Goal: Task Accomplishment & Management: Use online tool/utility

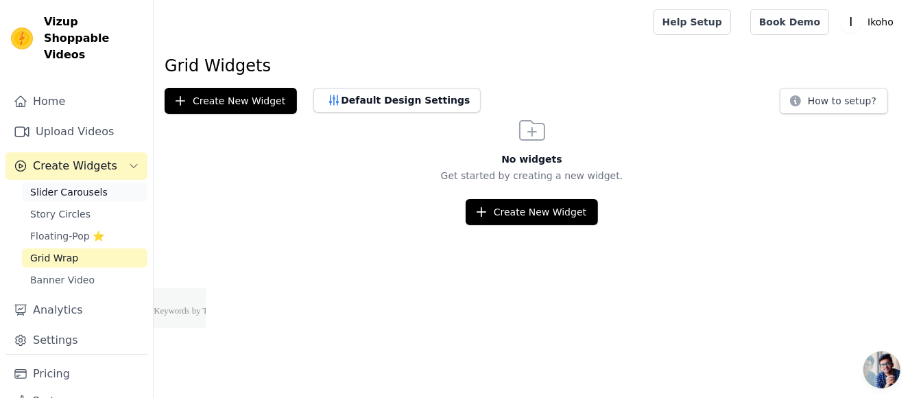
click at [69, 185] on span "Slider Carousels" at bounding box center [68, 192] width 77 height 14
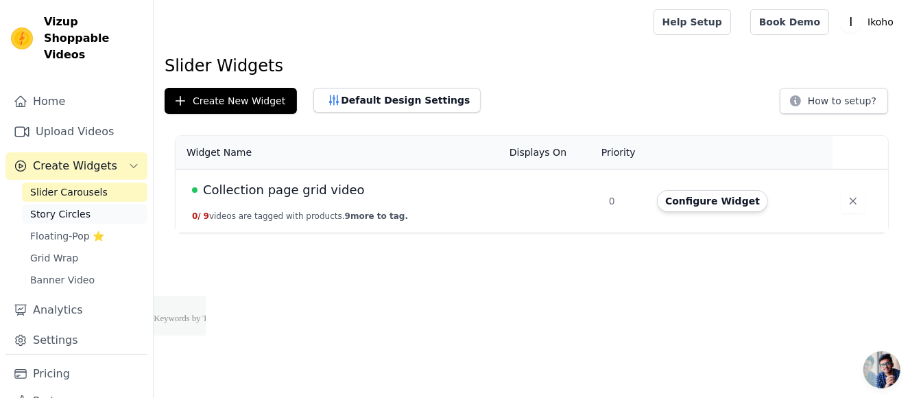
click at [56, 207] on span "Story Circles" at bounding box center [60, 214] width 60 height 14
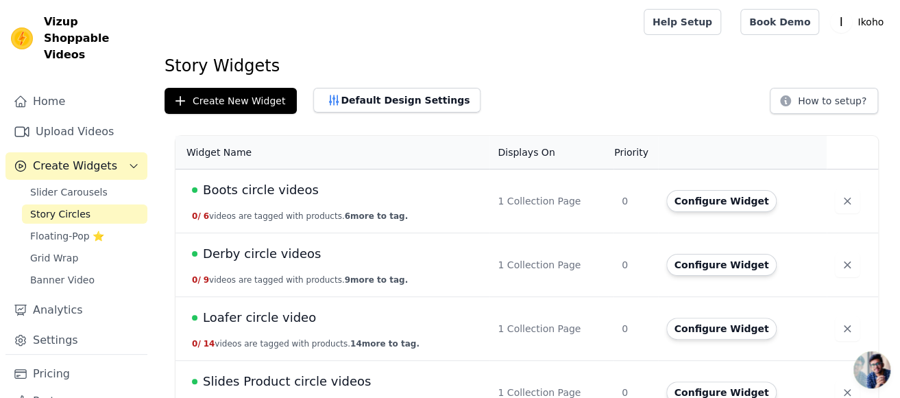
click at [278, 189] on span "Boots circle videos" at bounding box center [261, 189] width 116 height 19
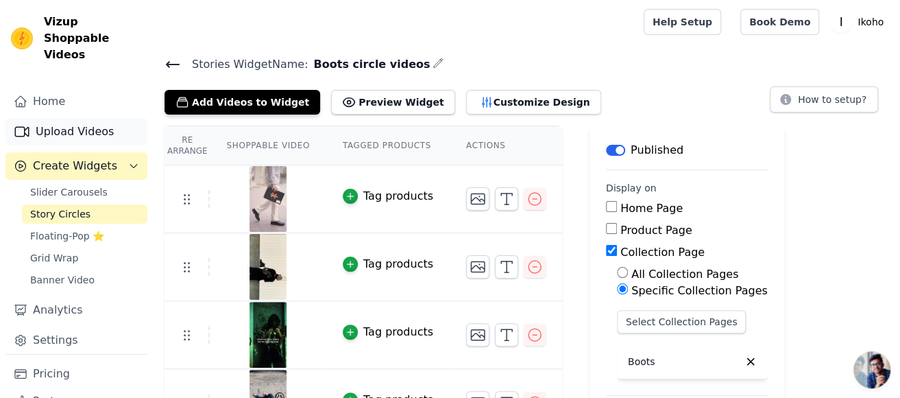
click at [87, 118] on link "Upload Videos" at bounding box center [76, 131] width 142 height 27
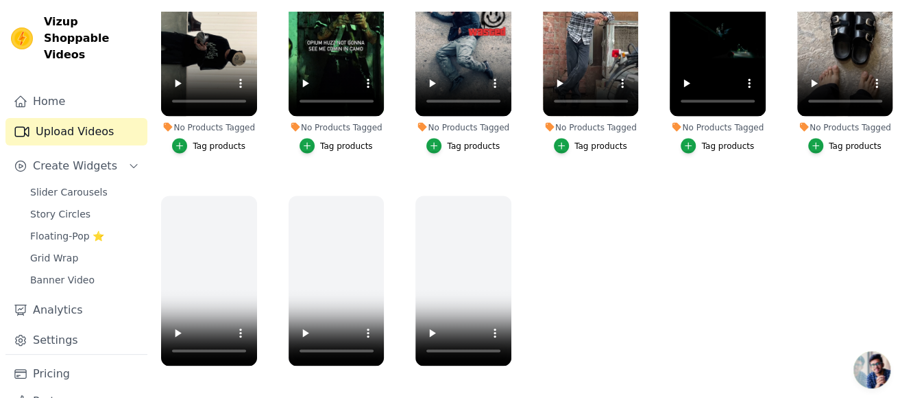
scroll to position [1138, 0]
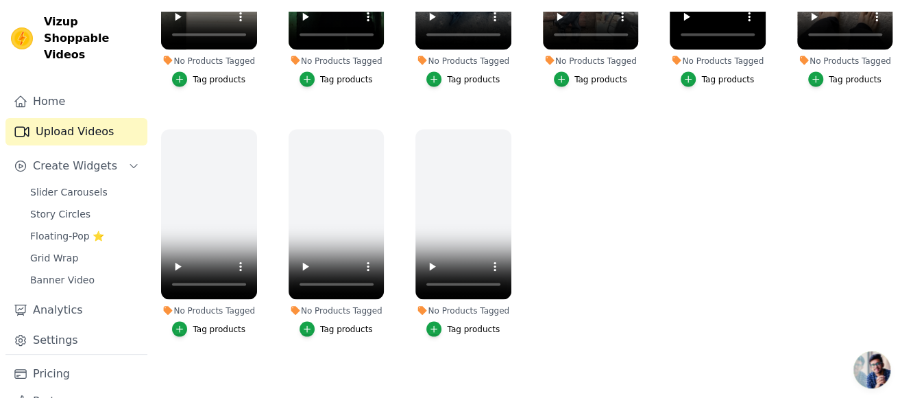
click at [201, 374] on main "Upload Videos Import Instagram Reel Set Instagram Username Import Latest IG Ree…" at bounding box center [527, 152] width 747 height 494
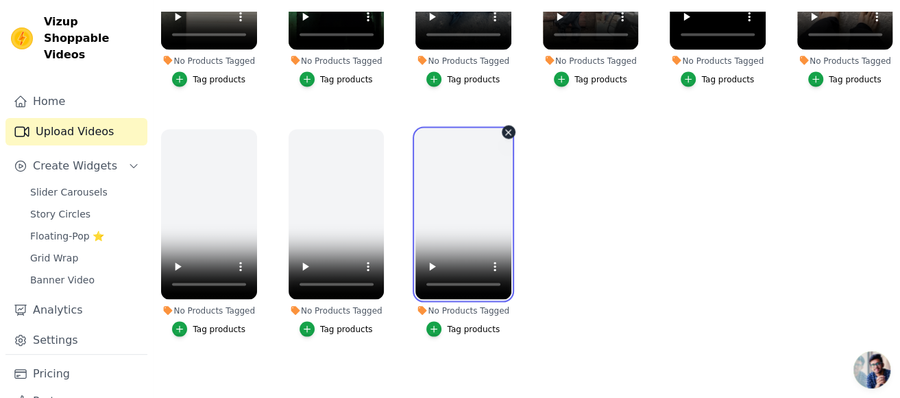
drag, startPoint x: 459, startPoint y: 184, endPoint x: 458, endPoint y: 195, distance: 10.3
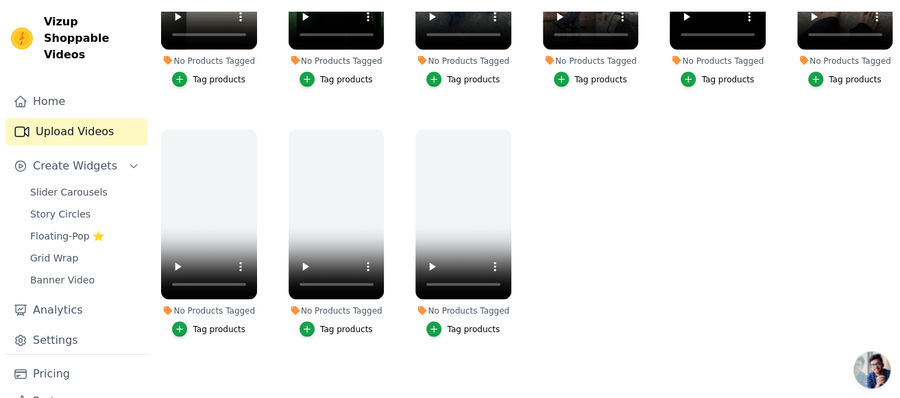
click at [217, 369] on main "Upload Videos Import Instagram Reel Set Instagram Username Import Latest IG Ree…" at bounding box center [527, 152] width 747 height 494
click at [655, 284] on ul "No Products Tagged Tag products No Products Tagged Tag products No Products Tag…" at bounding box center [527, 189] width 747 height 354
click at [700, 247] on ul "No Products Tagged Tag products No Products Tagged Tag products No Products Tag…" at bounding box center [527, 189] width 747 height 354
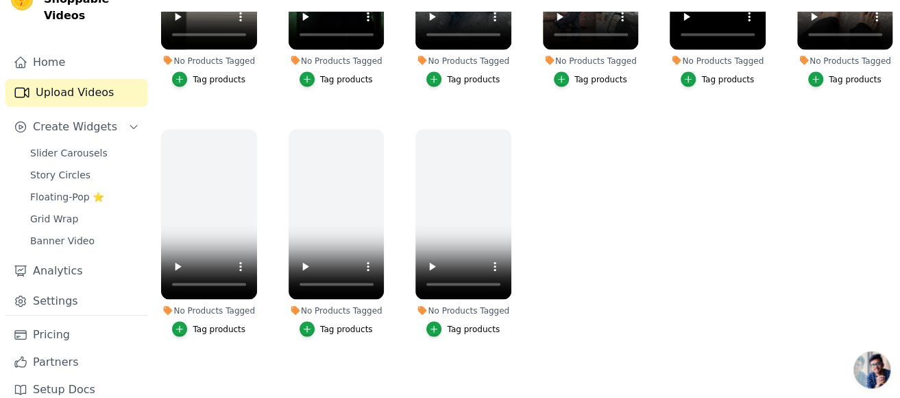
drag, startPoint x: 64, startPoint y: 255, endPoint x: 149, endPoint y: 247, distance: 84.7
click at [64, 257] on link "Analytics" at bounding box center [76, 270] width 142 height 27
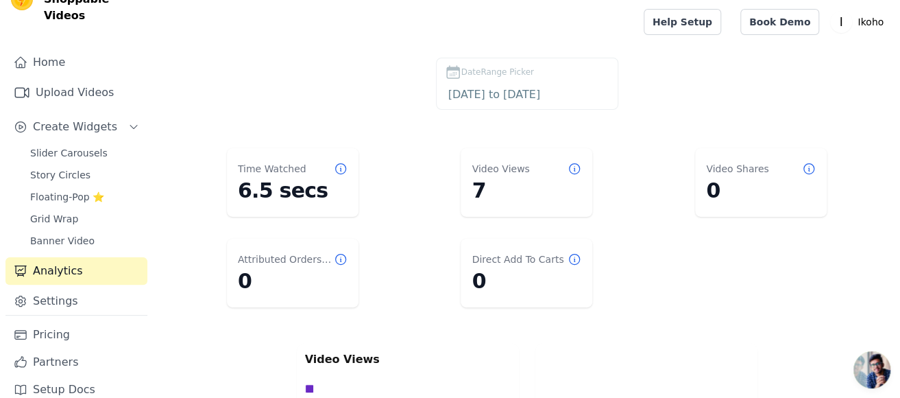
click at [79, 268] on div "Home Upload Videos Create Widgets Slider Carousels Story Circles Floating-Pop ⭐…" at bounding box center [76, 182] width 142 height 266
click at [75, 287] on link "Settings" at bounding box center [76, 300] width 142 height 27
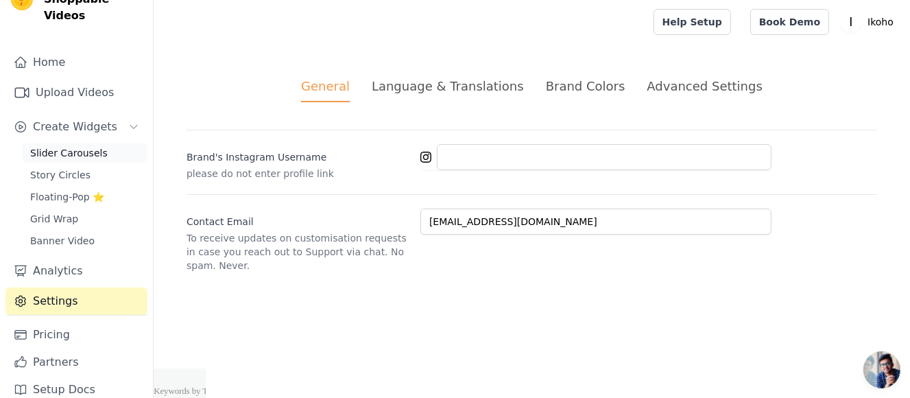
click at [55, 146] on span "Slider Carousels" at bounding box center [68, 153] width 77 height 14
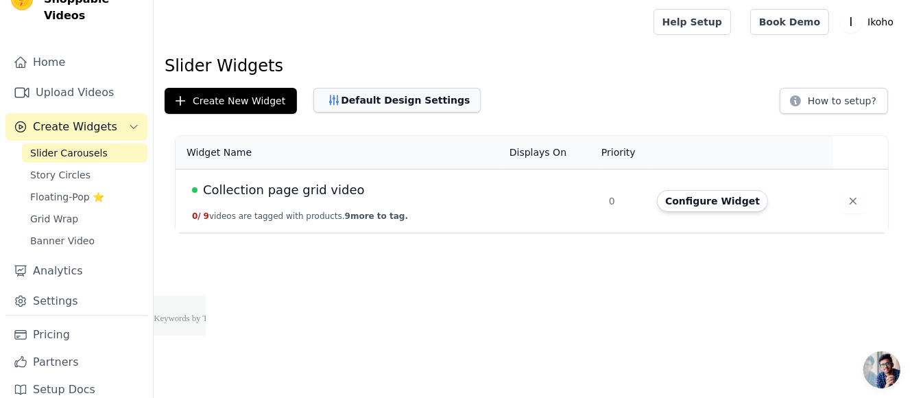
click at [385, 99] on button "Default Design Settings" at bounding box center [396, 100] width 167 height 25
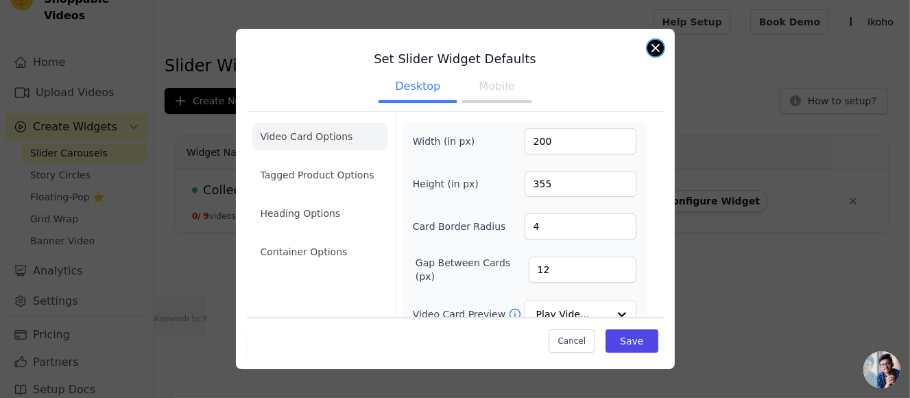
click at [654, 49] on button "Close modal" at bounding box center [655, 48] width 16 height 16
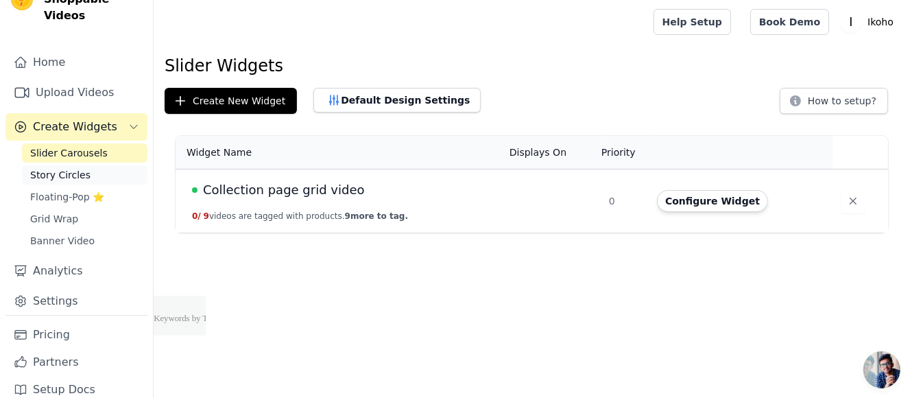
click at [81, 168] on span "Story Circles" at bounding box center [60, 175] width 60 height 14
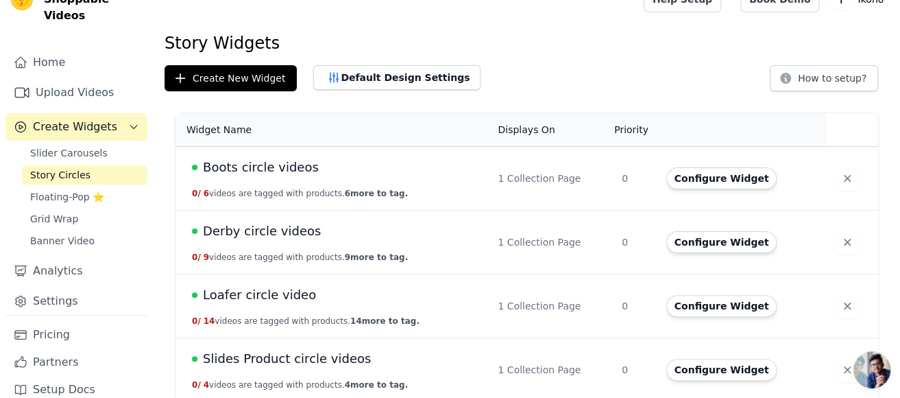
scroll to position [31, 0]
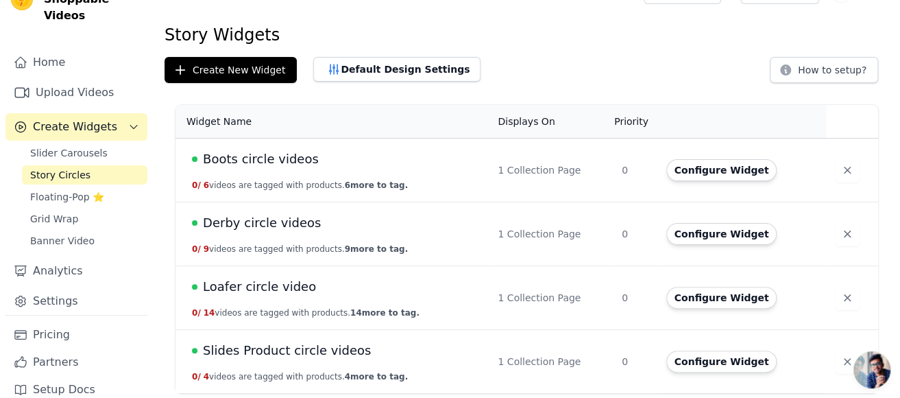
click at [569, 53] on div "Story Widgets Create New Widget Default Design Settings How to setup? Widget Na…" at bounding box center [527, 211] width 747 height 374
click at [350, 70] on button "Default Design Settings" at bounding box center [396, 69] width 167 height 25
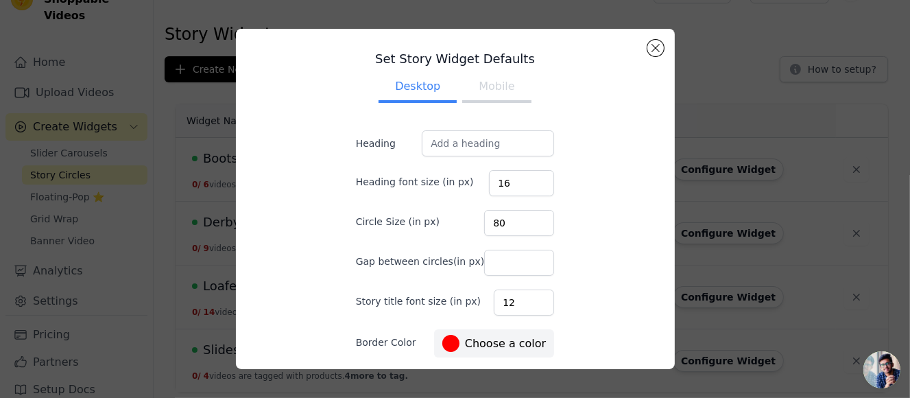
scroll to position [125, 0]
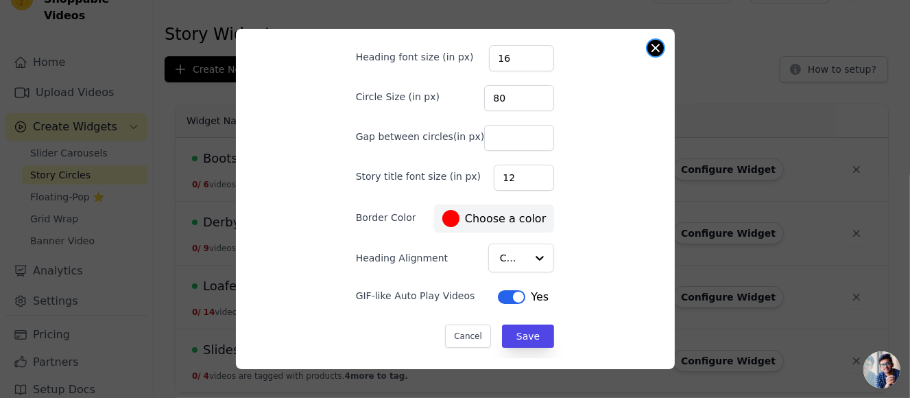
click at [651, 47] on button "Close modal" at bounding box center [655, 48] width 16 height 16
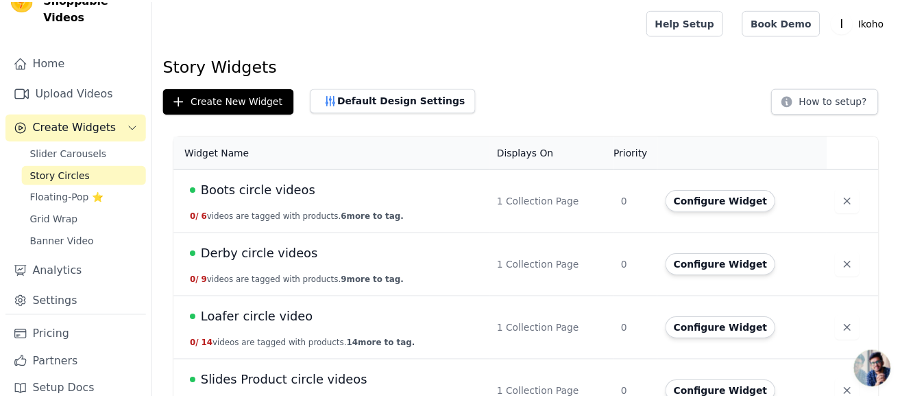
scroll to position [31, 0]
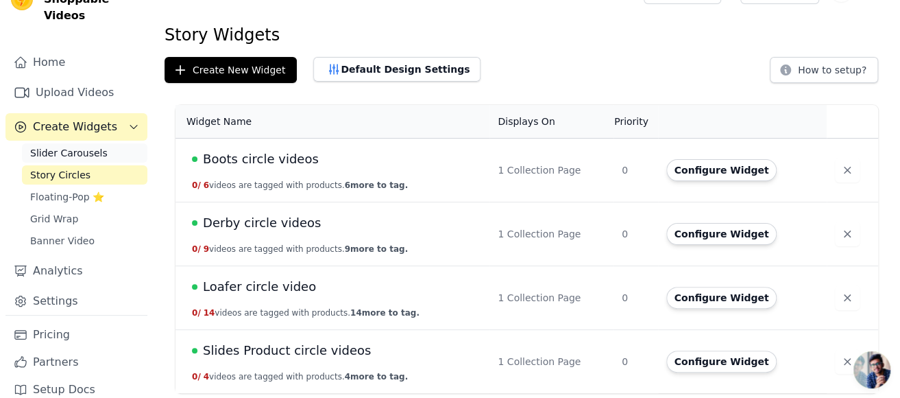
click at [60, 146] on span "Slider Carousels" at bounding box center [68, 153] width 77 height 14
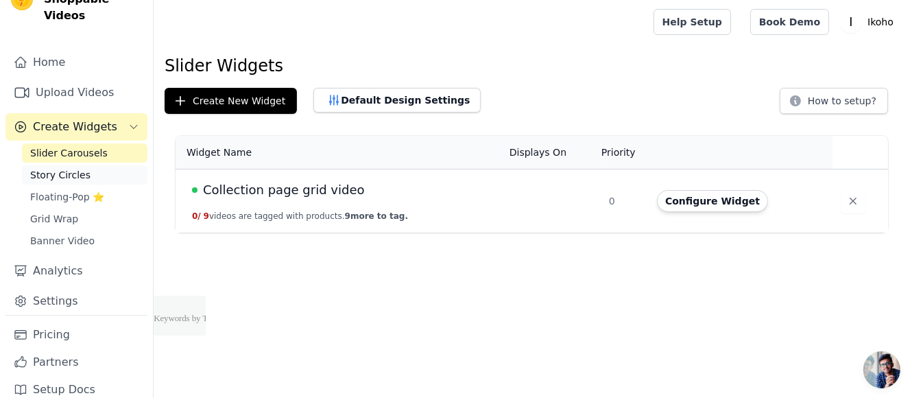
click at [50, 167] on link "Story Circles" at bounding box center [84, 174] width 125 height 19
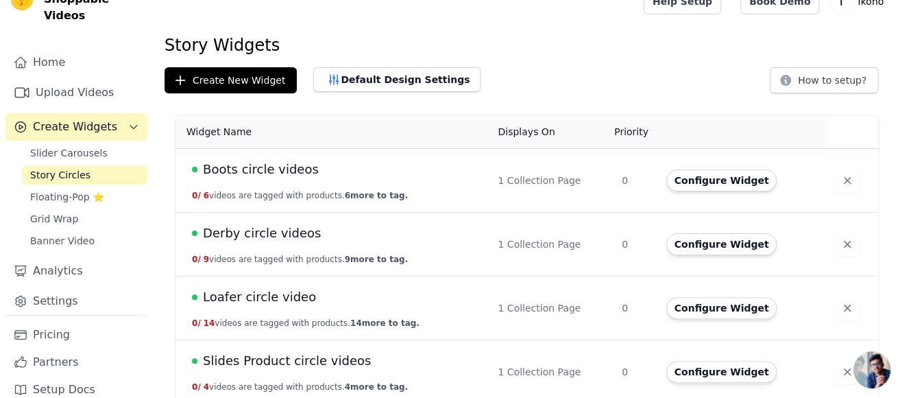
scroll to position [31, 0]
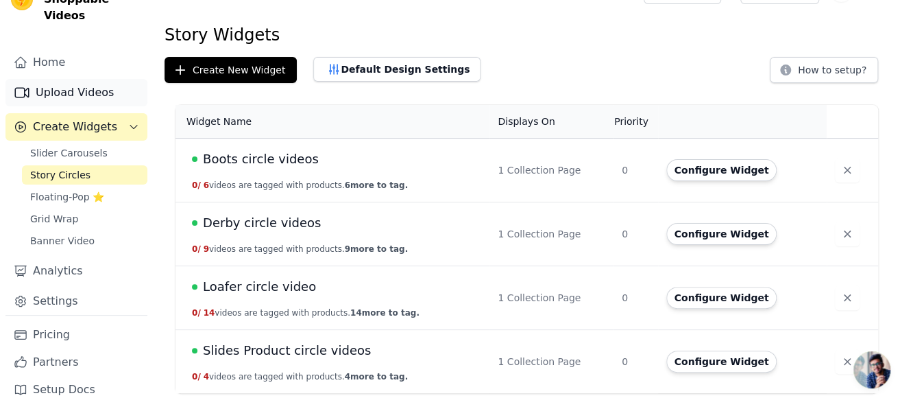
click at [57, 79] on link "Upload Videos" at bounding box center [76, 92] width 142 height 27
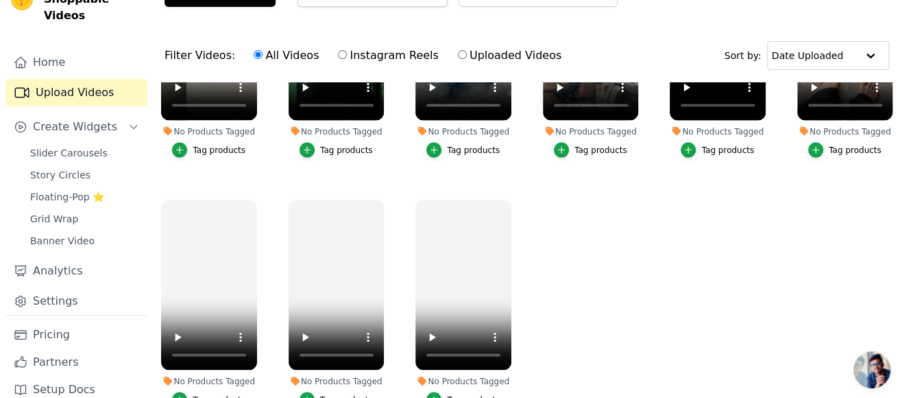
scroll to position [139, 0]
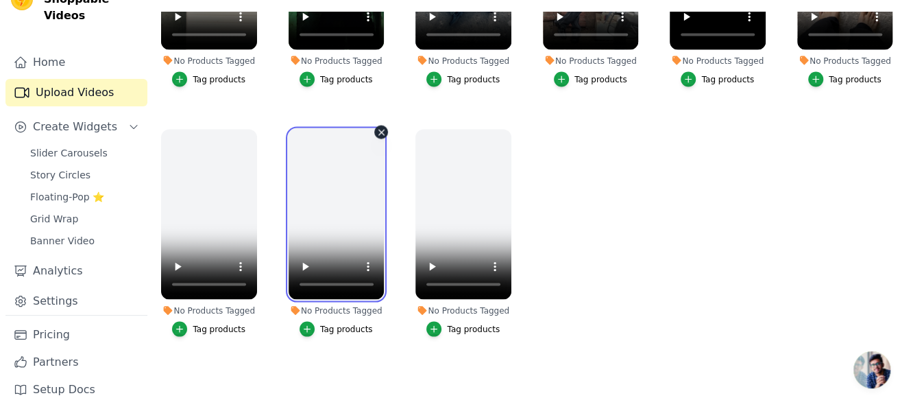
click at [337, 173] on video at bounding box center [337, 214] width 96 height 170
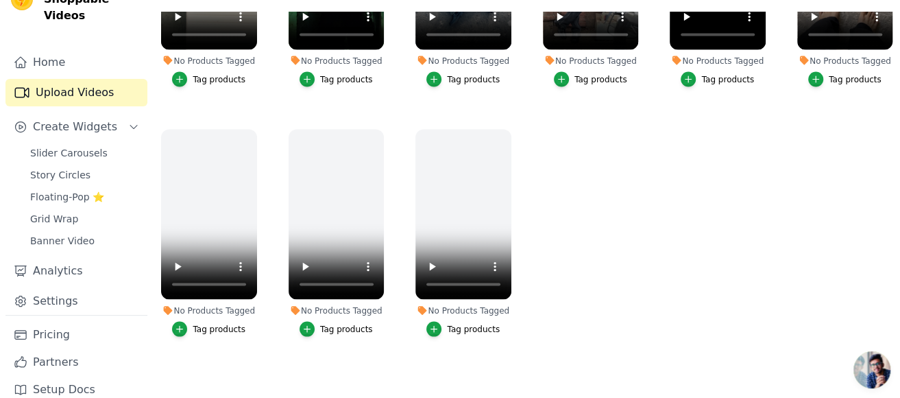
click at [882, 266] on ul "No Products Tagged Tag products No Products Tagged Tag products No Products Tag…" at bounding box center [527, 189] width 747 height 354
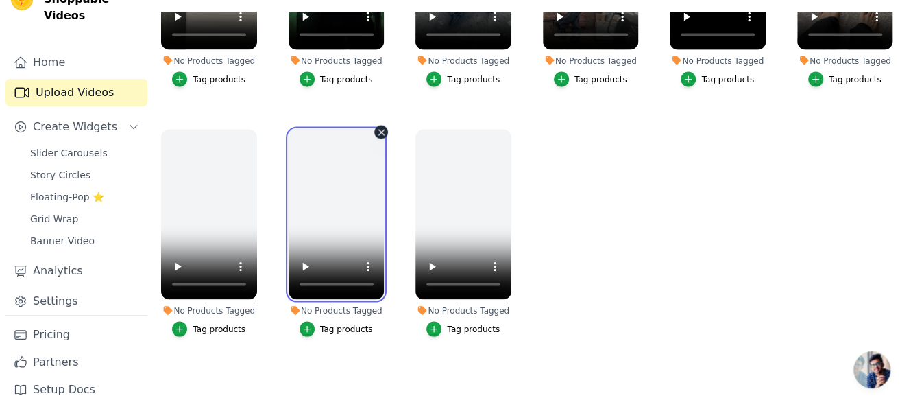
click at [343, 196] on video at bounding box center [337, 214] width 96 height 170
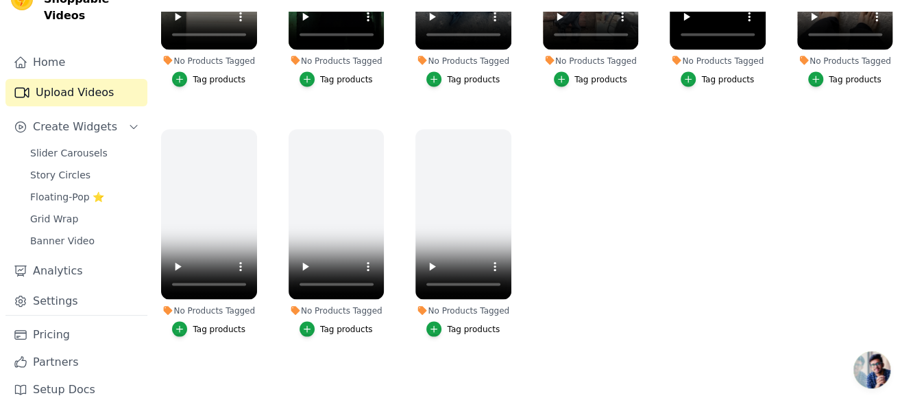
click at [653, 177] on ul "No Products Tagged Tag products No Products Tagged Tag products No Products Tag…" at bounding box center [527, 189] width 747 height 354
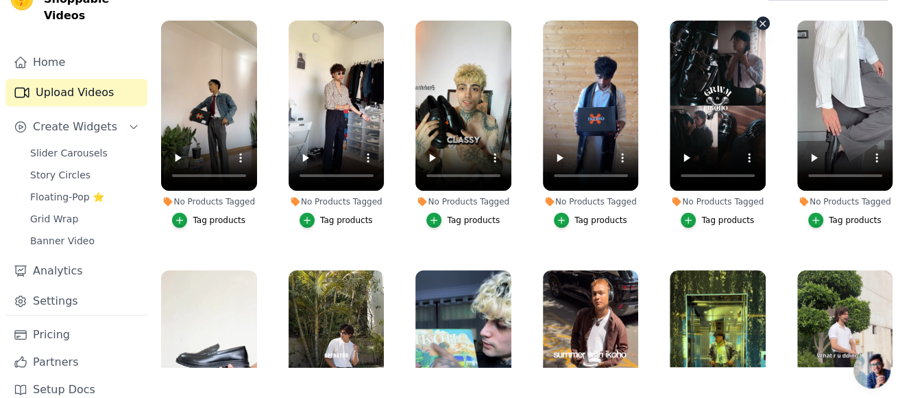
scroll to position [0, 0]
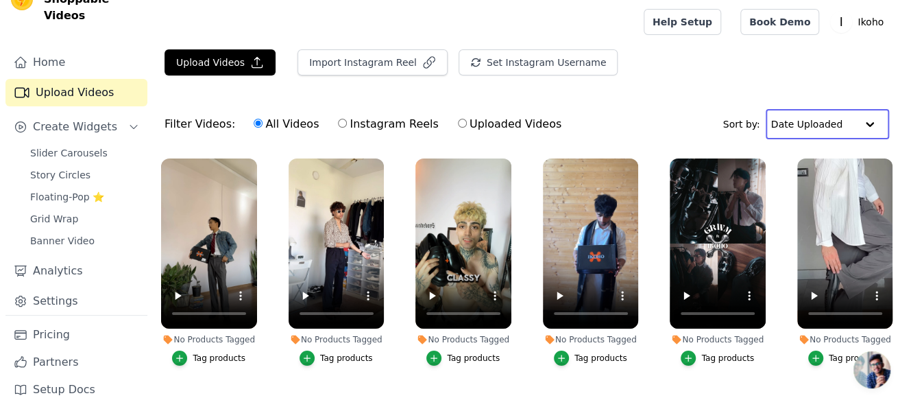
click at [836, 117] on input "text" at bounding box center [813, 123] width 85 height 27
click at [716, 71] on div "Upload Videos Import Instagram Reel Set Instagram Username Import Latest IG Ree…" at bounding box center [527, 67] width 747 height 37
click at [81, 168] on span "Story Circles" at bounding box center [60, 175] width 60 height 14
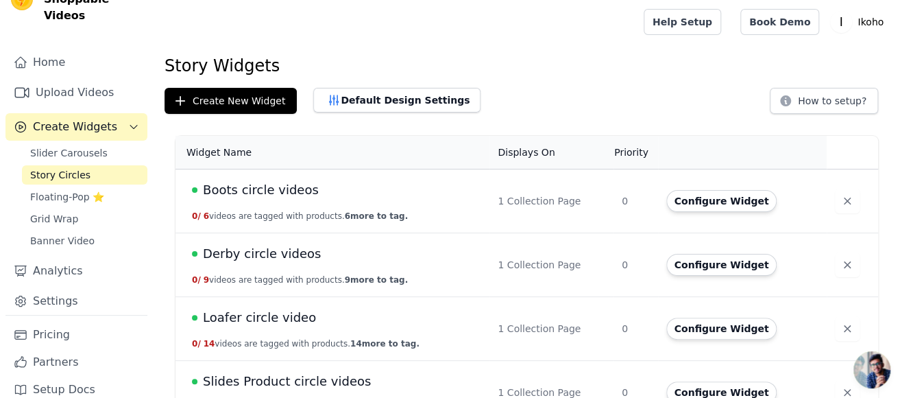
click at [638, 97] on div "Create New Widget Default Design Settings How to setup?" at bounding box center [527, 101] width 725 height 26
click at [65, 212] on span "Grid Wrap" at bounding box center [54, 219] width 48 height 14
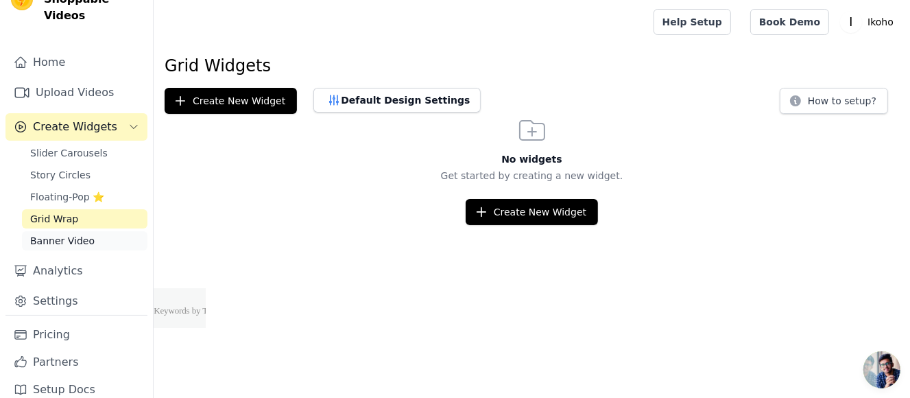
click at [88, 231] on link "Banner Video" at bounding box center [84, 240] width 125 height 19
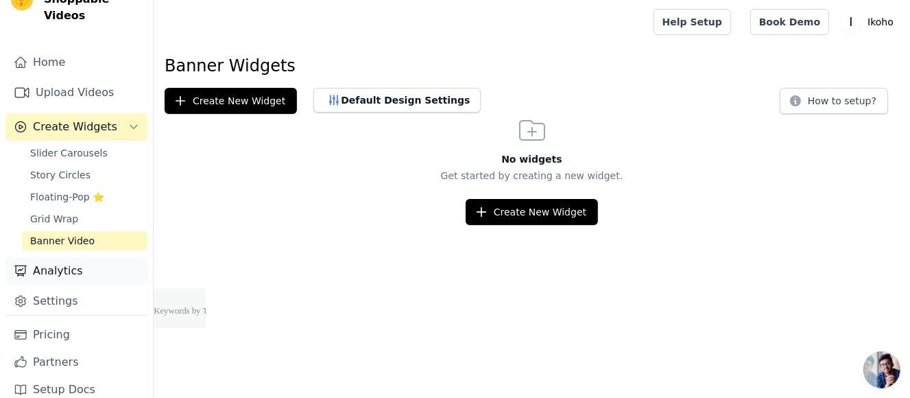
click at [60, 257] on link "Analytics" at bounding box center [76, 270] width 142 height 27
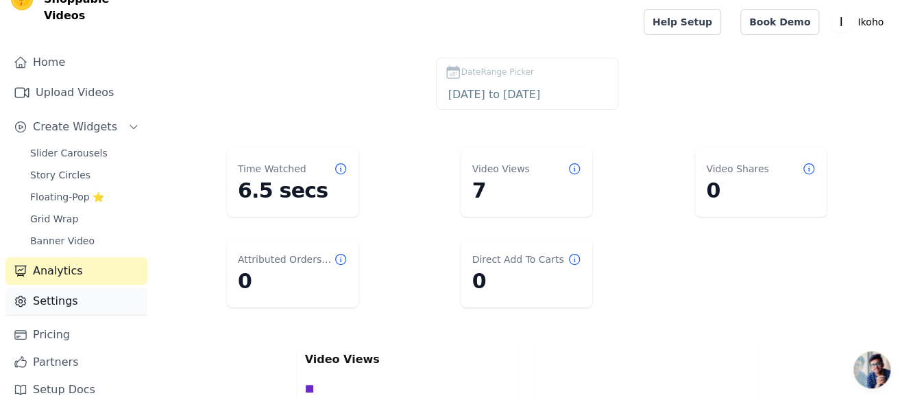
click at [69, 287] on link "Settings" at bounding box center [76, 300] width 142 height 27
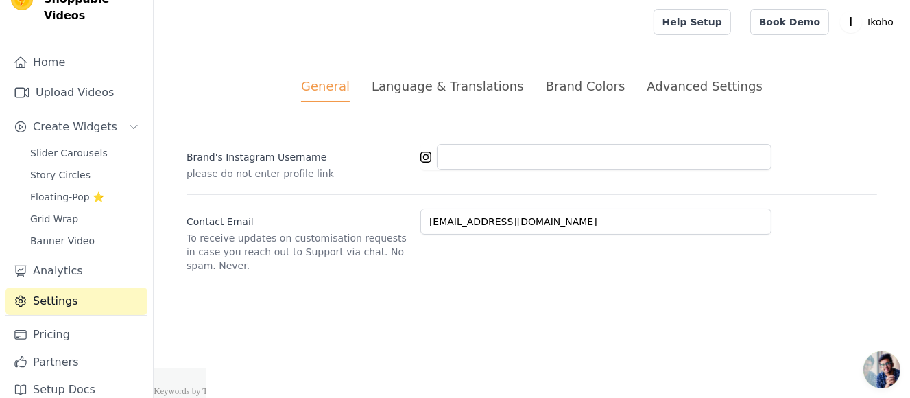
click at [738, 89] on div "Advanced Settings" at bounding box center [703, 86] width 115 height 19
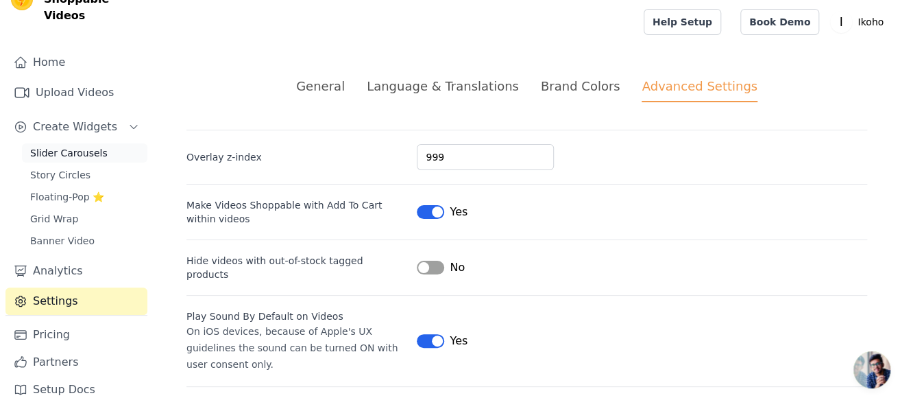
click at [69, 146] on span "Slider Carousels" at bounding box center [68, 153] width 77 height 14
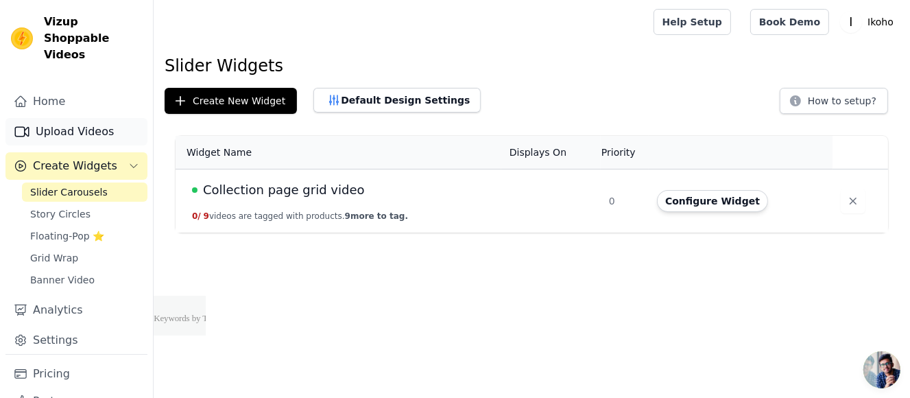
click at [71, 118] on link "Upload Videos" at bounding box center [76, 131] width 142 height 27
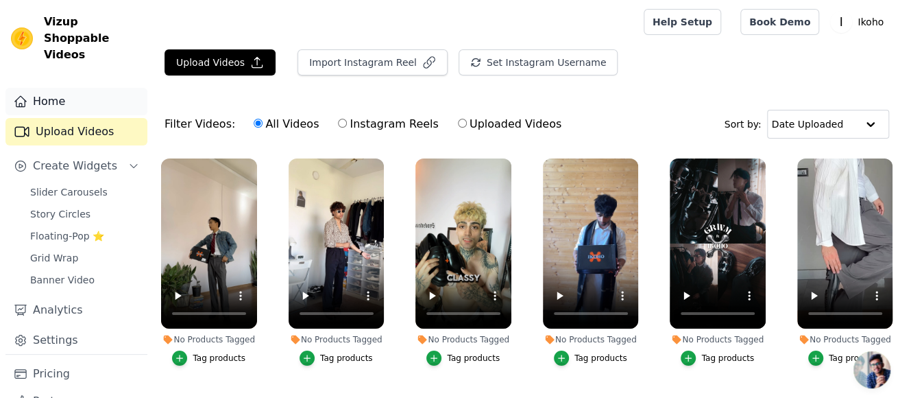
click at [71, 88] on link "Home" at bounding box center [76, 101] width 142 height 27
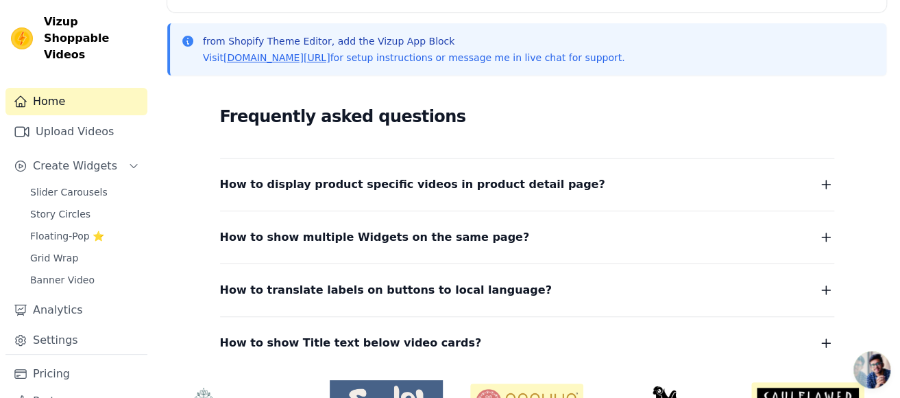
scroll to position [371, 0]
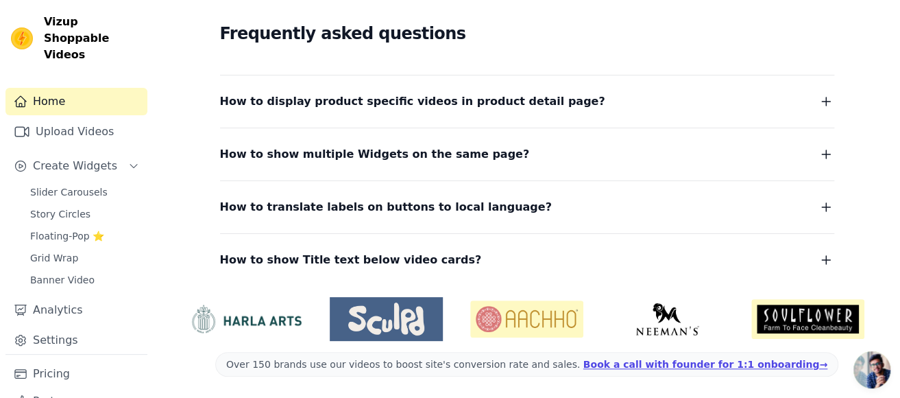
click at [602, 93] on button "How to display product specific videos in product detail page?" at bounding box center [527, 101] width 614 height 19
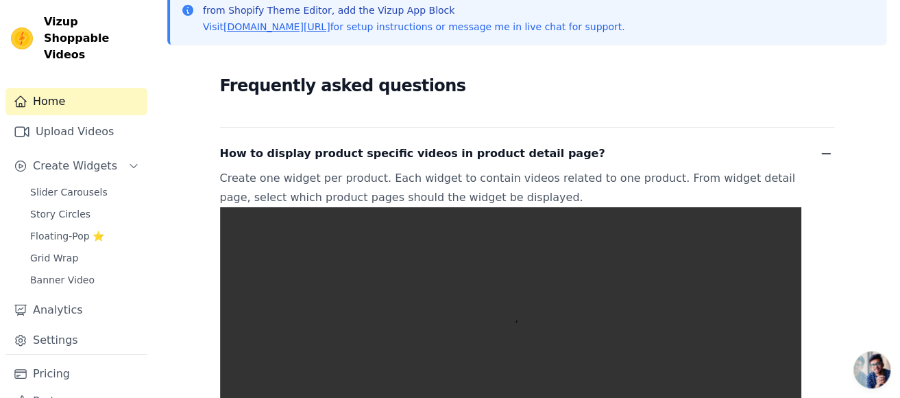
scroll to position [302, 0]
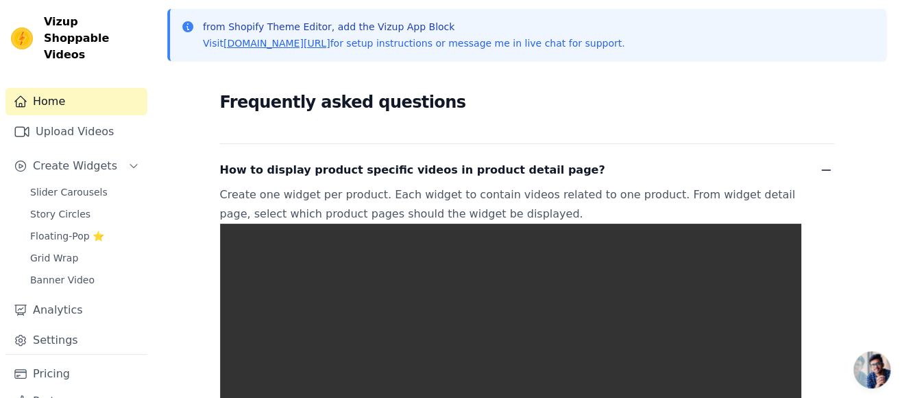
click at [625, 156] on div "How to display product specific videos in product detail page? Create one widge…" at bounding box center [527, 340] width 614 height 392
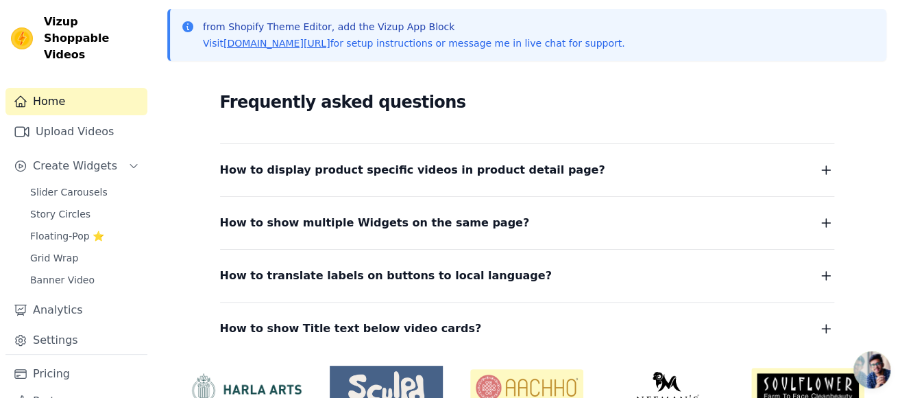
click at [411, 238] on dl "How to display product specific videos in product detail page? Create one widge…" at bounding box center [527, 240] width 614 height 195
click at [397, 223] on span "How to show multiple Widgets on the same page?" at bounding box center [375, 222] width 310 height 19
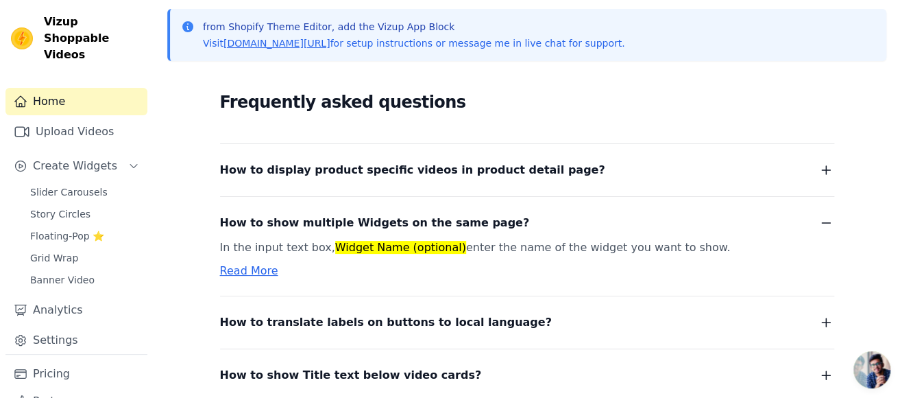
click at [242, 271] on link "Read More" at bounding box center [249, 270] width 58 height 13
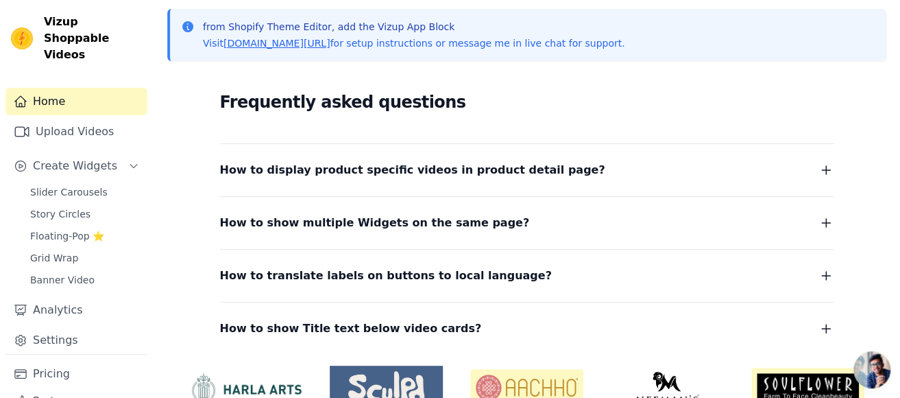
click at [454, 278] on span "How to translate labels on buttons to local language?" at bounding box center [386, 275] width 332 height 19
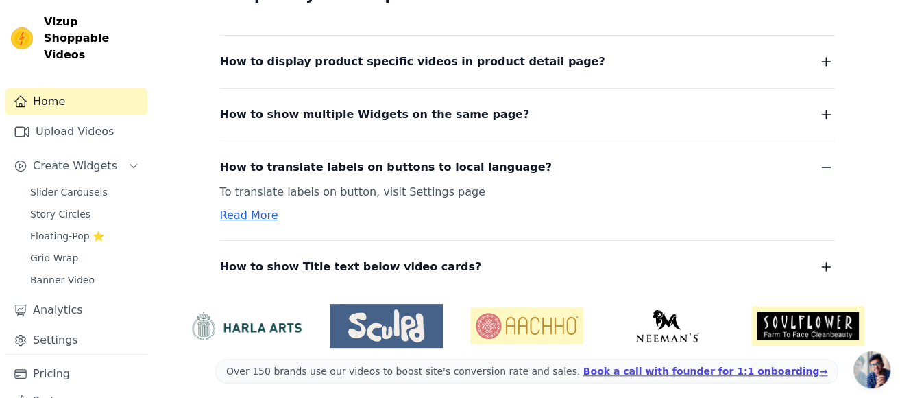
scroll to position [417, 0]
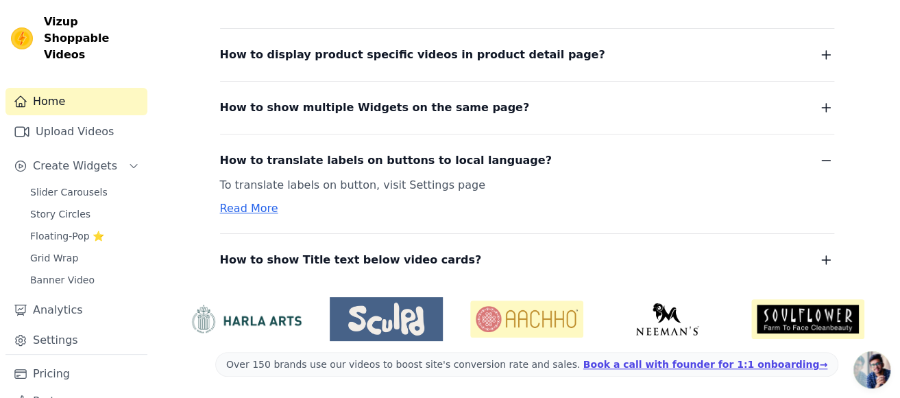
click at [472, 121] on dl "How to display product specific videos in product detail page? Create one widge…" at bounding box center [527, 148] width 614 height 241
click at [543, 114] on button "How to show multiple Widgets on the same page?" at bounding box center [527, 107] width 614 height 19
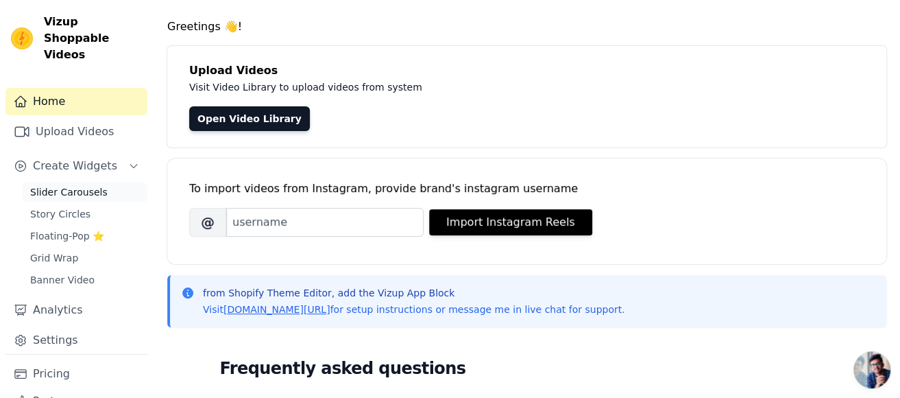
scroll to position [0, 0]
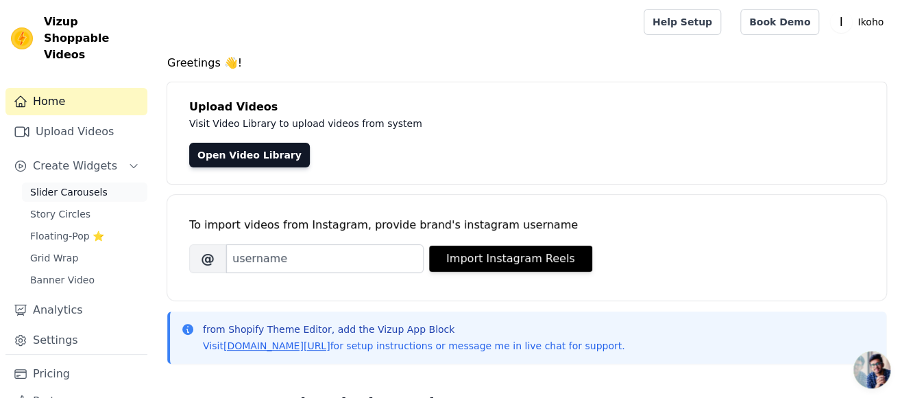
click at [53, 185] on span "Slider Carousels" at bounding box center [68, 192] width 77 height 14
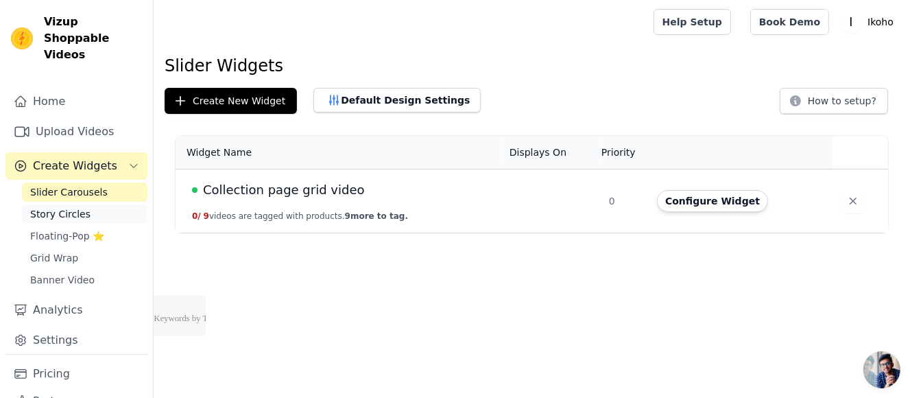
click at [62, 207] on span "Story Circles" at bounding box center [60, 214] width 60 height 14
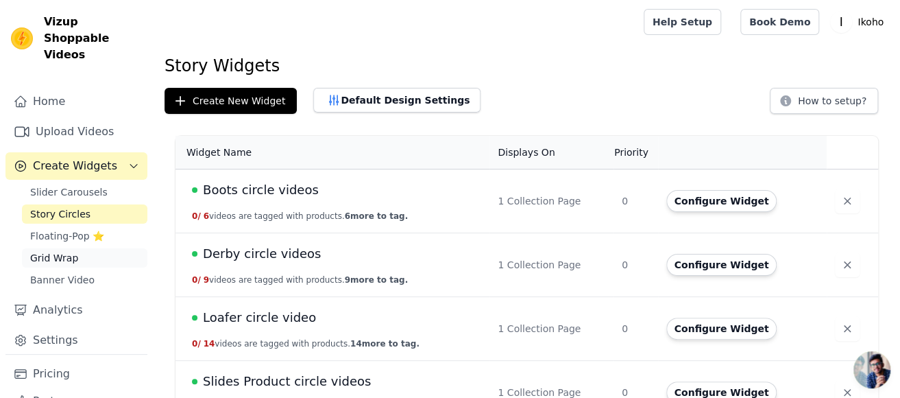
click at [79, 248] on link "Grid Wrap" at bounding box center [84, 257] width 125 height 19
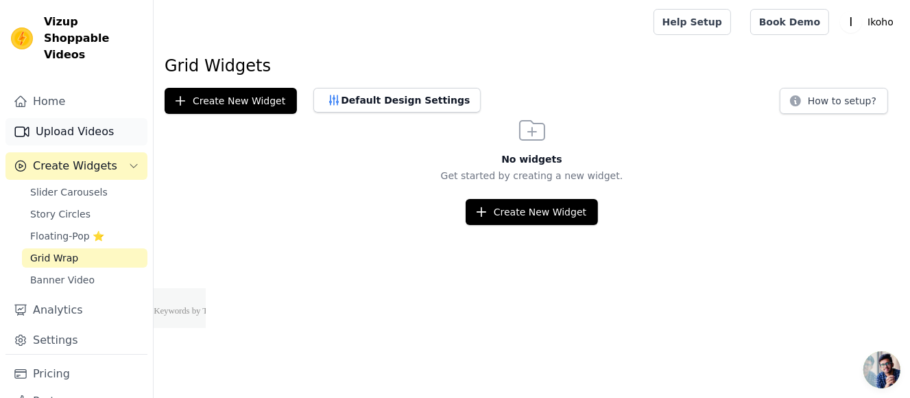
click at [88, 118] on link "Upload Videos" at bounding box center [76, 131] width 142 height 27
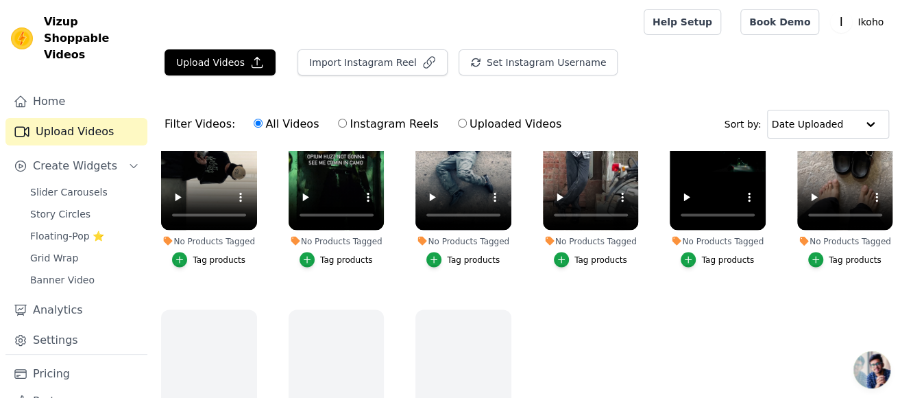
scroll to position [1138, 0]
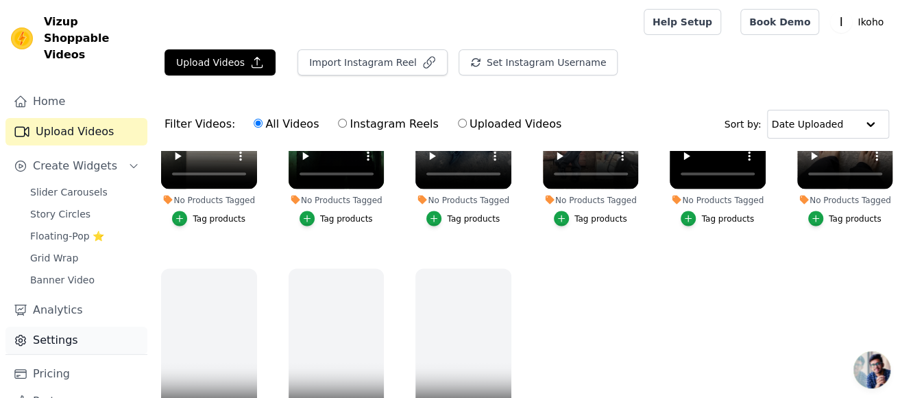
click at [49, 329] on link "Settings" at bounding box center [76, 339] width 142 height 27
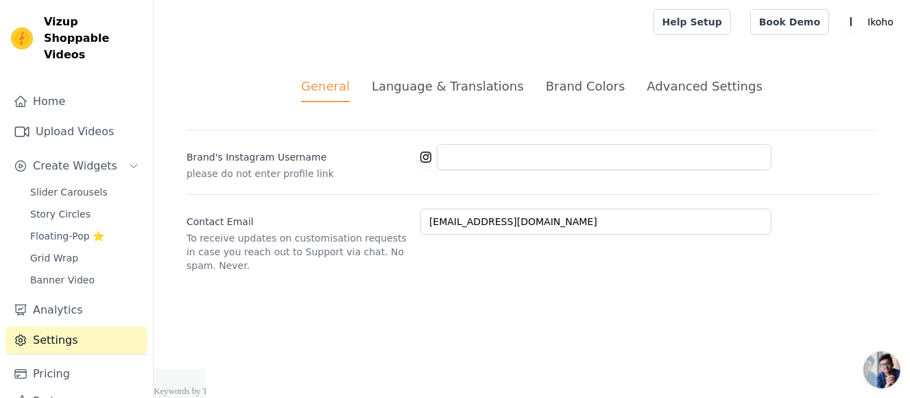
click at [585, 90] on div "Brand Colors" at bounding box center [586, 86] width 80 height 19
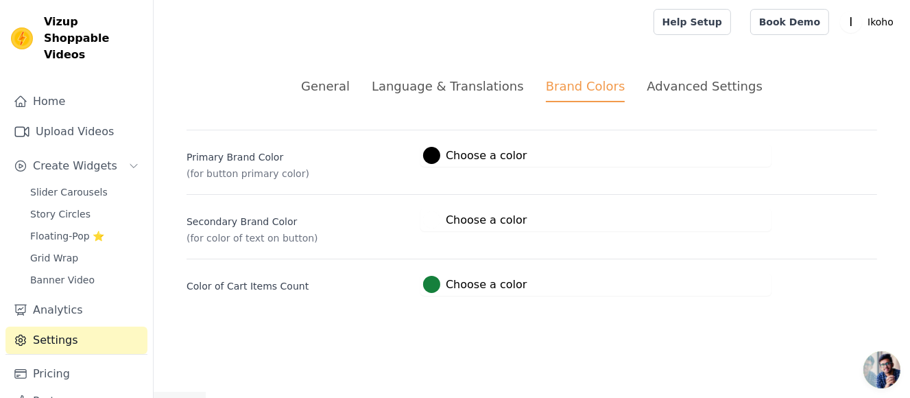
click at [683, 87] on div "Advanced Settings" at bounding box center [703, 86] width 115 height 19
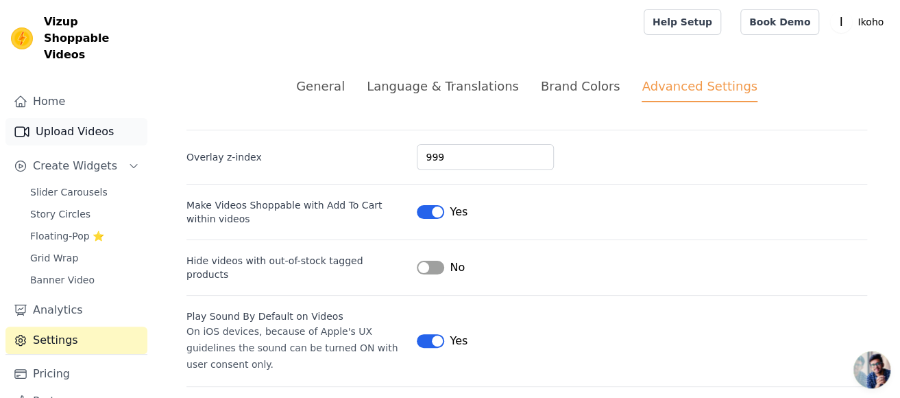
click at [91, 122] on link "Upload Videos" at bounding box center [76, 131] width 142 height 27
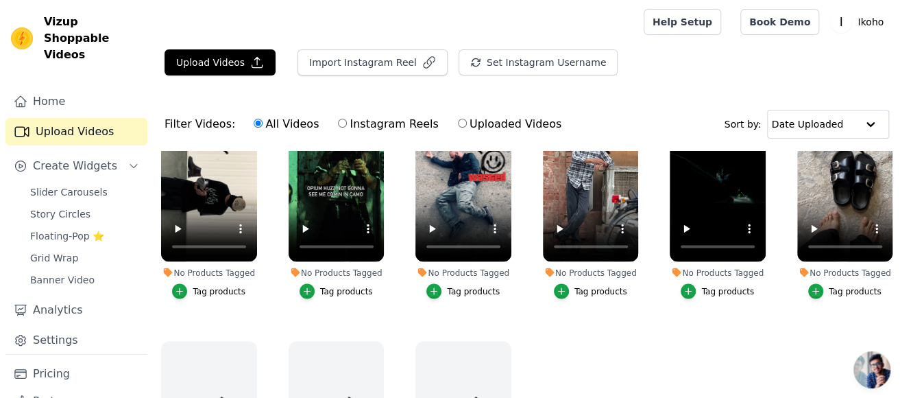
scroll to position [1138, 0]
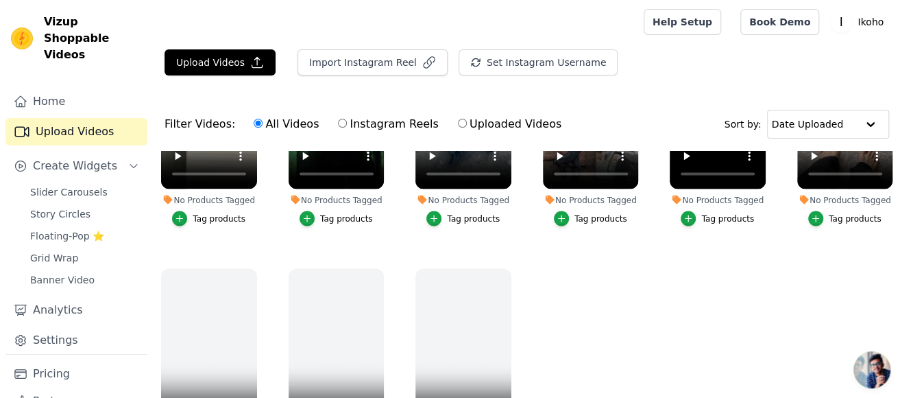
drag, startPoint x: 456, startPoint y: 348, endPoint x: 688, endPoint y: 282, distance: 240.7
click at [688, 282] on ul "No Products Tagged Tag products No Products Tagged Tag products No Products Tag…" at bounding box center [527, 328] width 747 height 354
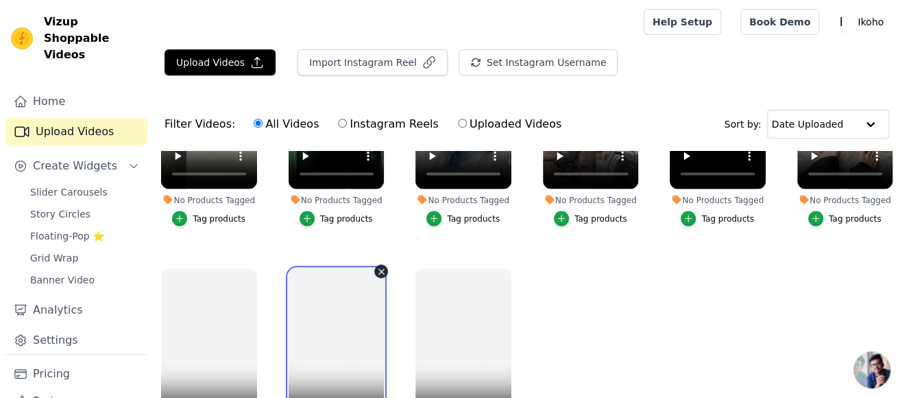
click at [337, 328] on video at bounding box center [337, 353] width 96 height 170
click at [352, 372] on video at bounding box center [337, 353] width 96 height 170
